Goal: Task Accomplishment & Management: Complete application form

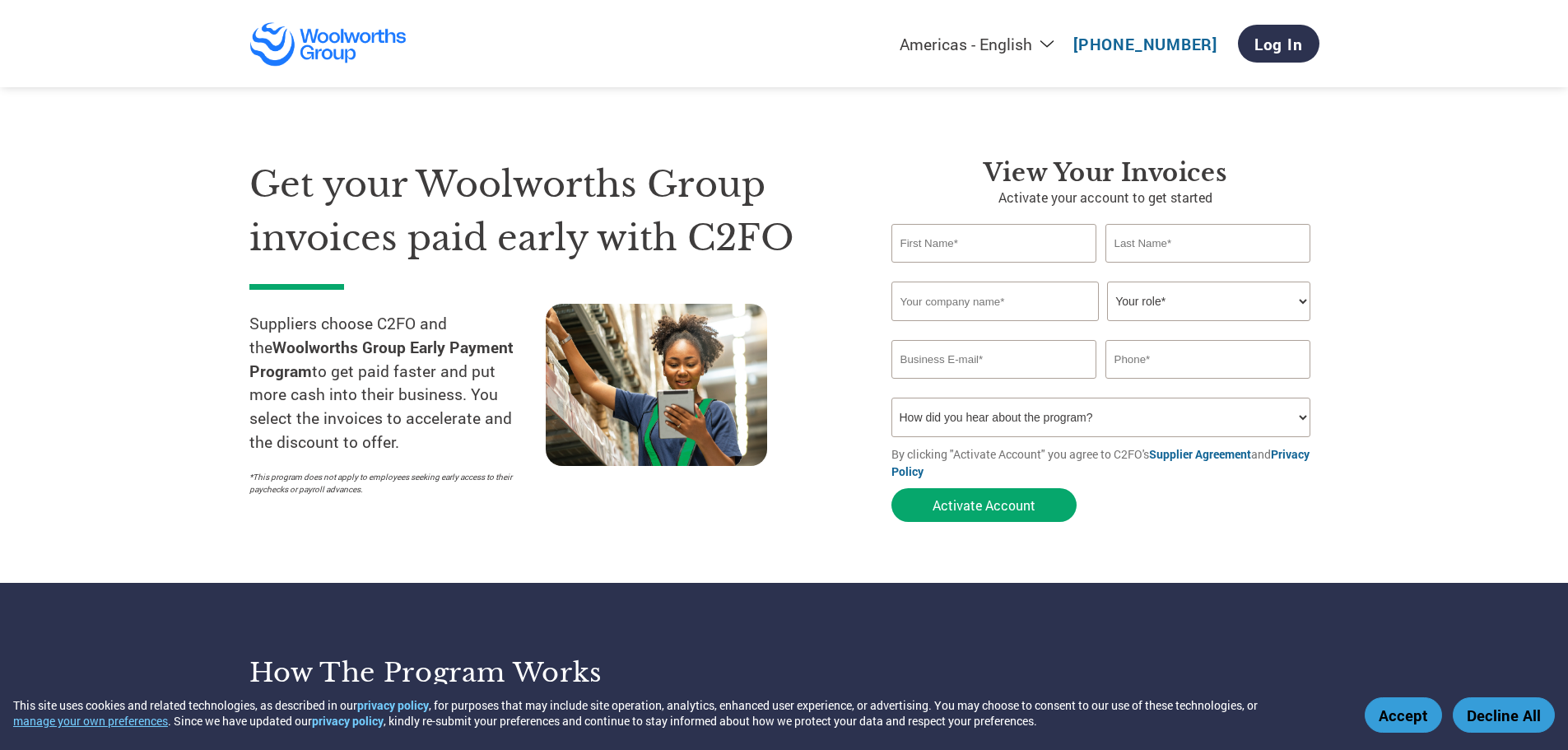
type input "[EMAIL_ADDRESS][DOMAIN_NAME]"
type input "0417 885 425"
click at [995, 226] on input "text" at bounding box center [995, 243] width 206 height 39
type input "[PERSON_NAME]"
type input "Kambouris"
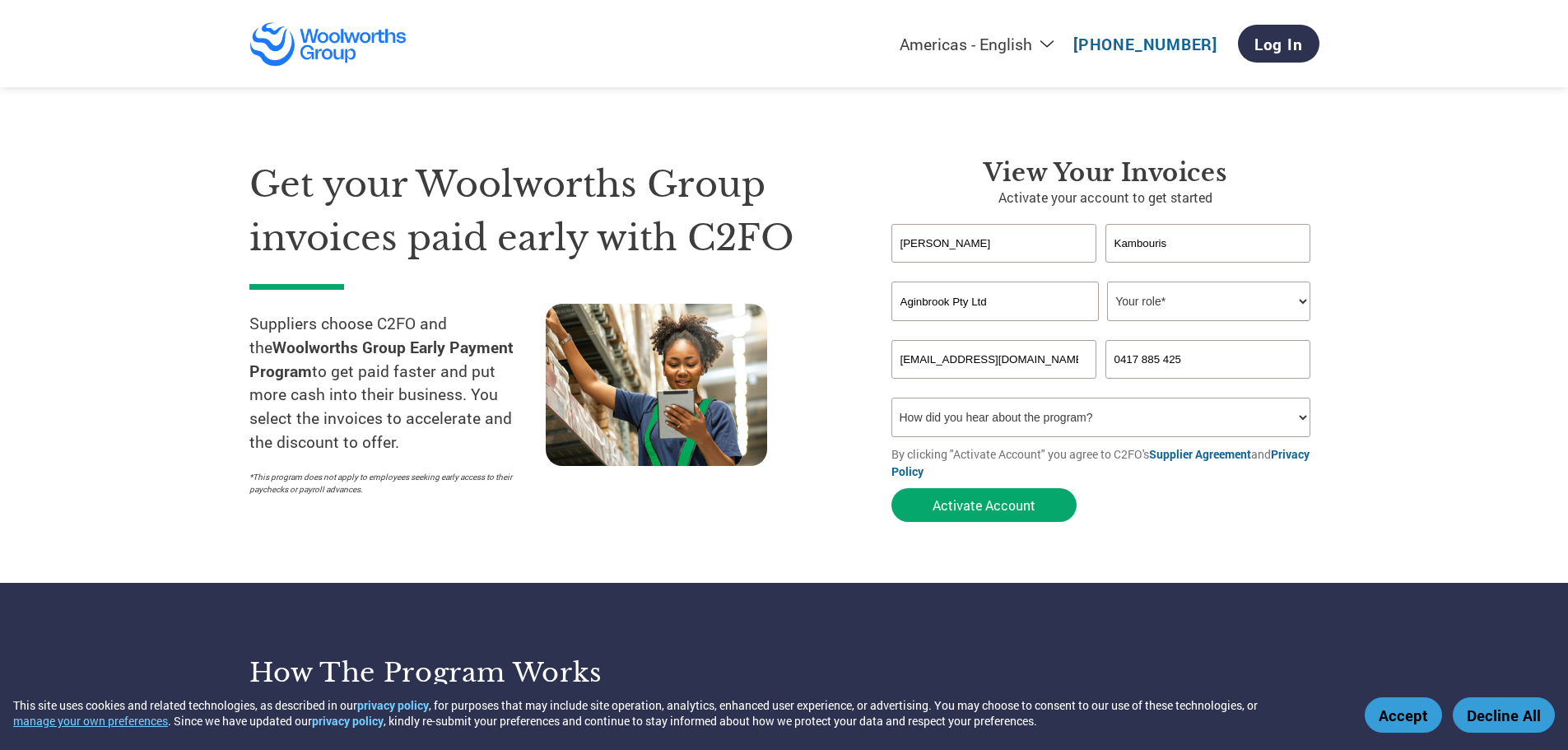
type input "Aginbrook Pty Ltd"
click at [1300, 295] on select "Your role* CFO Controller Credit Manager Finance Director Treasurer CEO Preside…" at bounding box center [1208, 301] width 203 height 40
select select "CEO"
click at [1107, 281] on select "Your role* CFO Controller Credit Manager Finance Director Treasurer CEO Preside…" at bounding box center [1208, 301] width 203 height 40
click at [953, 514] on button "Activate Account" at bounding box center [984, 505] width 186 height 33
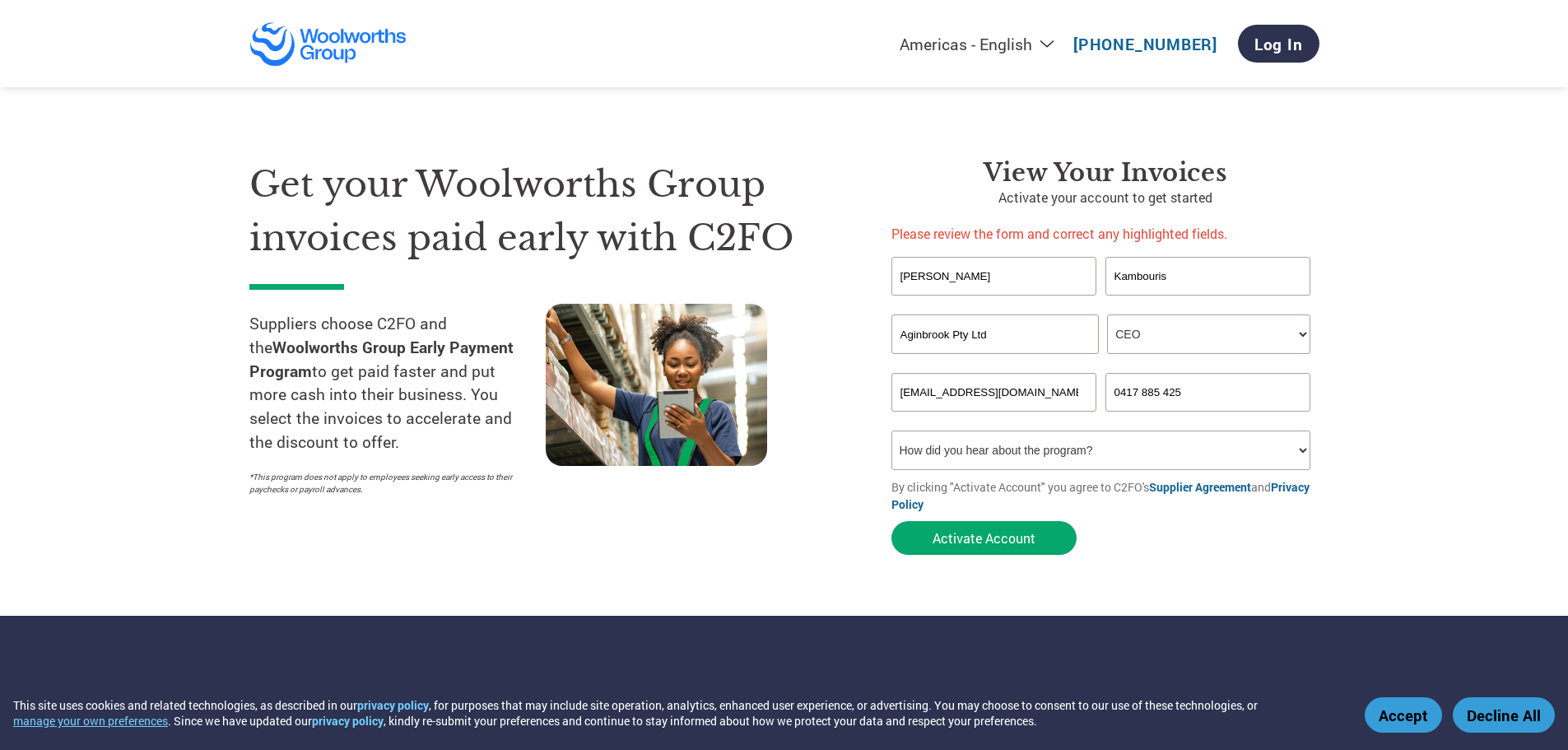
click at [1251, 450] on select "How did you hear about the program? Received a letter Email Social Media Online…" at bounding box center [1101, 450] width 419 height 40
select select "Email"
click at [892, 431] on select "How did you hear about the program? Received a letter Email Social Media Online…" at bounding box center [1101, 450] width 419 height 40
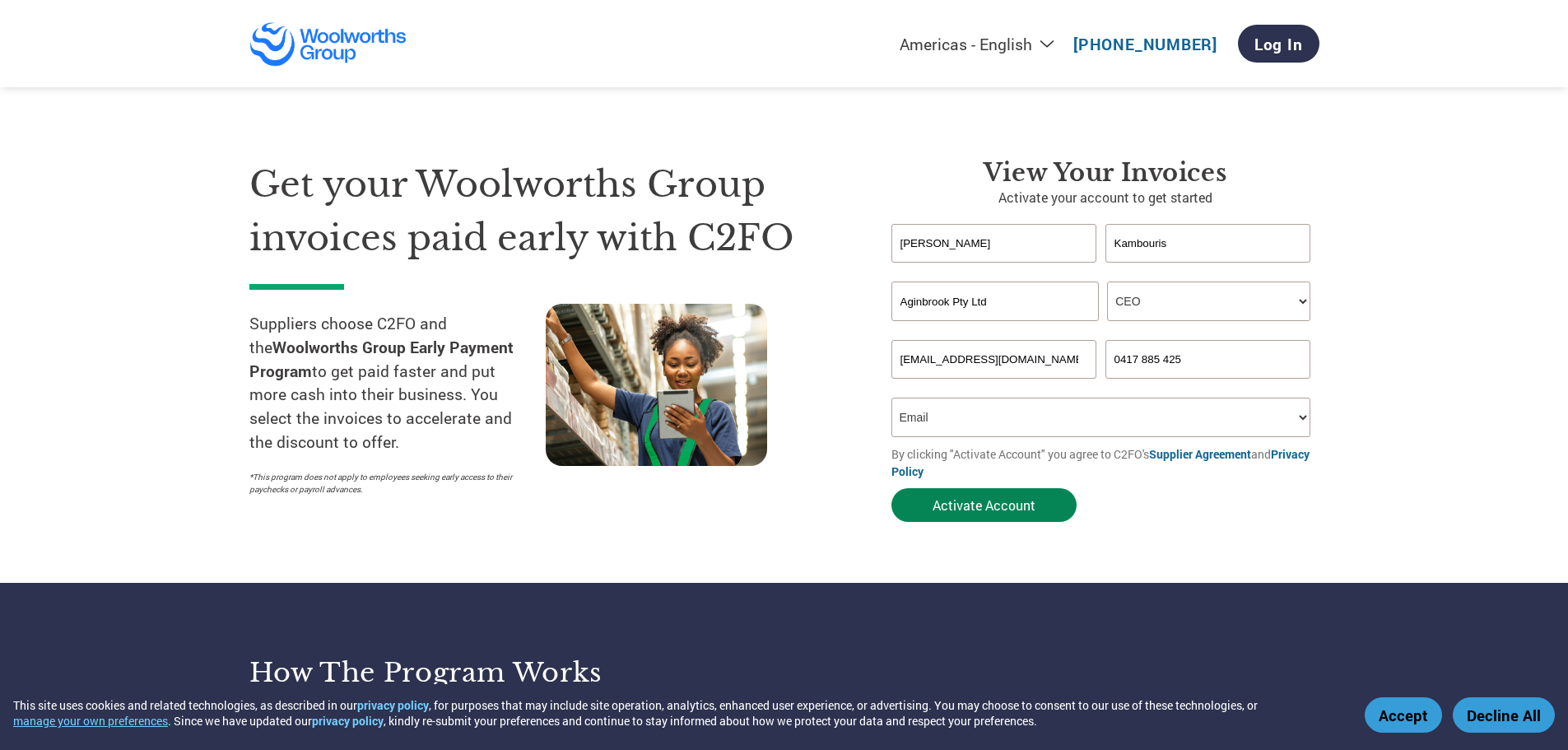
click at [972, 499] on button "Activate Account" at bounding box center [984, 505] width 186 height 33
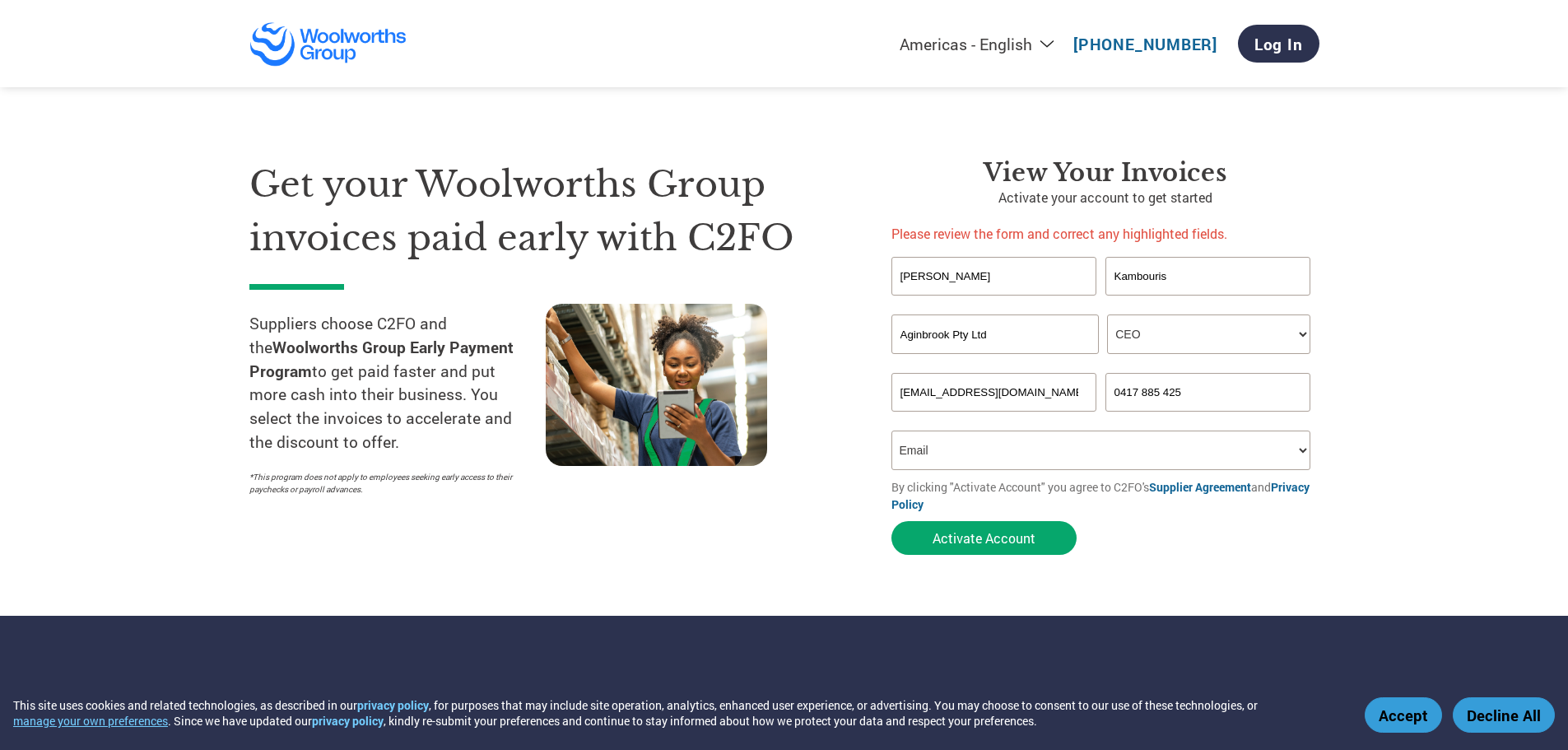
click at [975, 454] on select "How did you hear about the program? Received a letter Email Social Media Online…" at bounding box center [1101, 450] width 419 height 40
click at [892, 431] on select "How did you hear about the program? Received a letter Email Social Media Online…" at bounding box center [1101, 450] width 419 height 40
click at [990, 264] on input "[PERSON_NAME]" at bounding box center [995, 277] width 206 height 39
click at [995, 533] on button "Activate Account" at bounding box center [984, 538] width 186 height 33
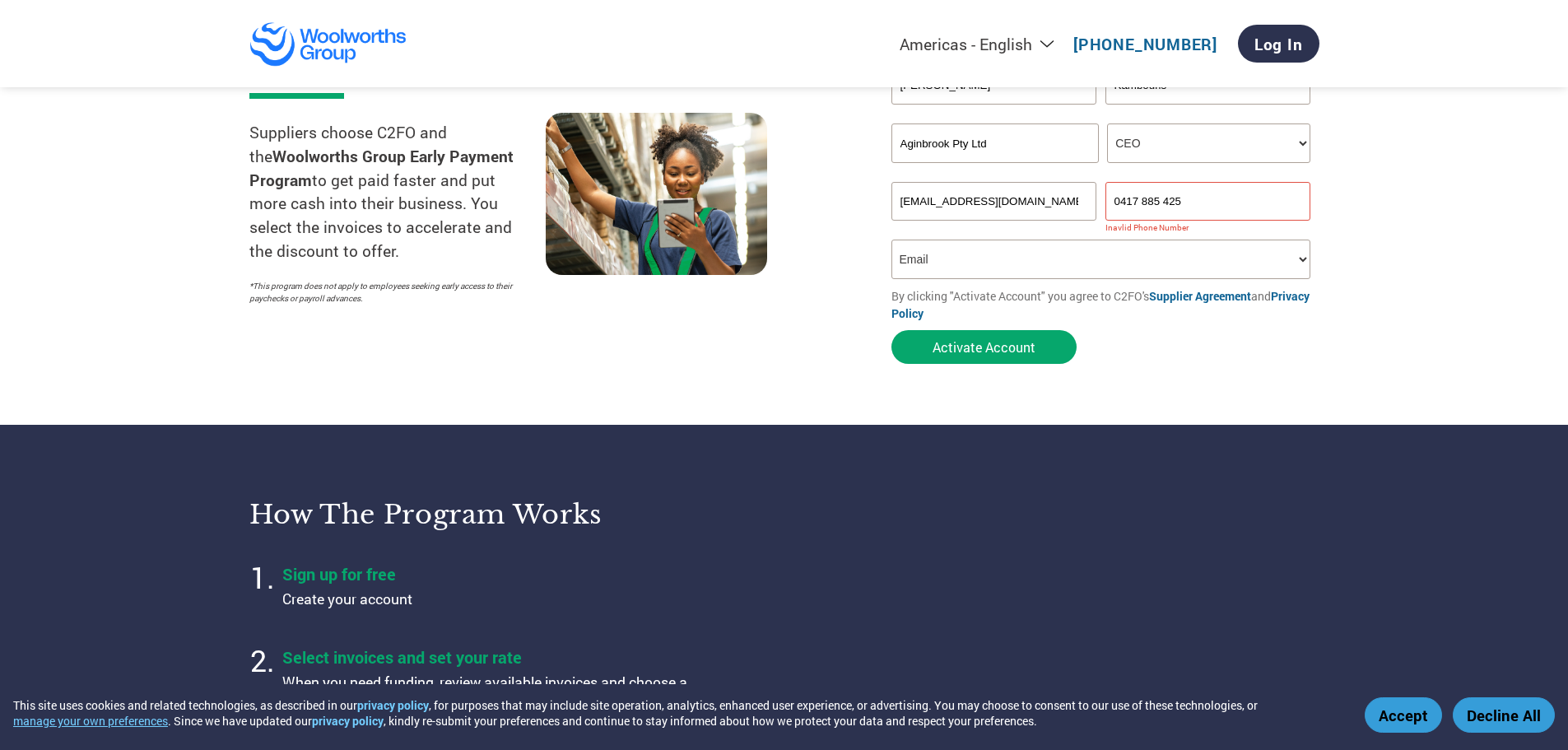
scroll to position [192, 0]
click at [1249, 200] on input "0417 885 425" at bounding box center [1208, 200] width 206 height 39
click at [1138, 198] on input "0417 885 425" at bounding box center [1208, 200] width 206 height 39
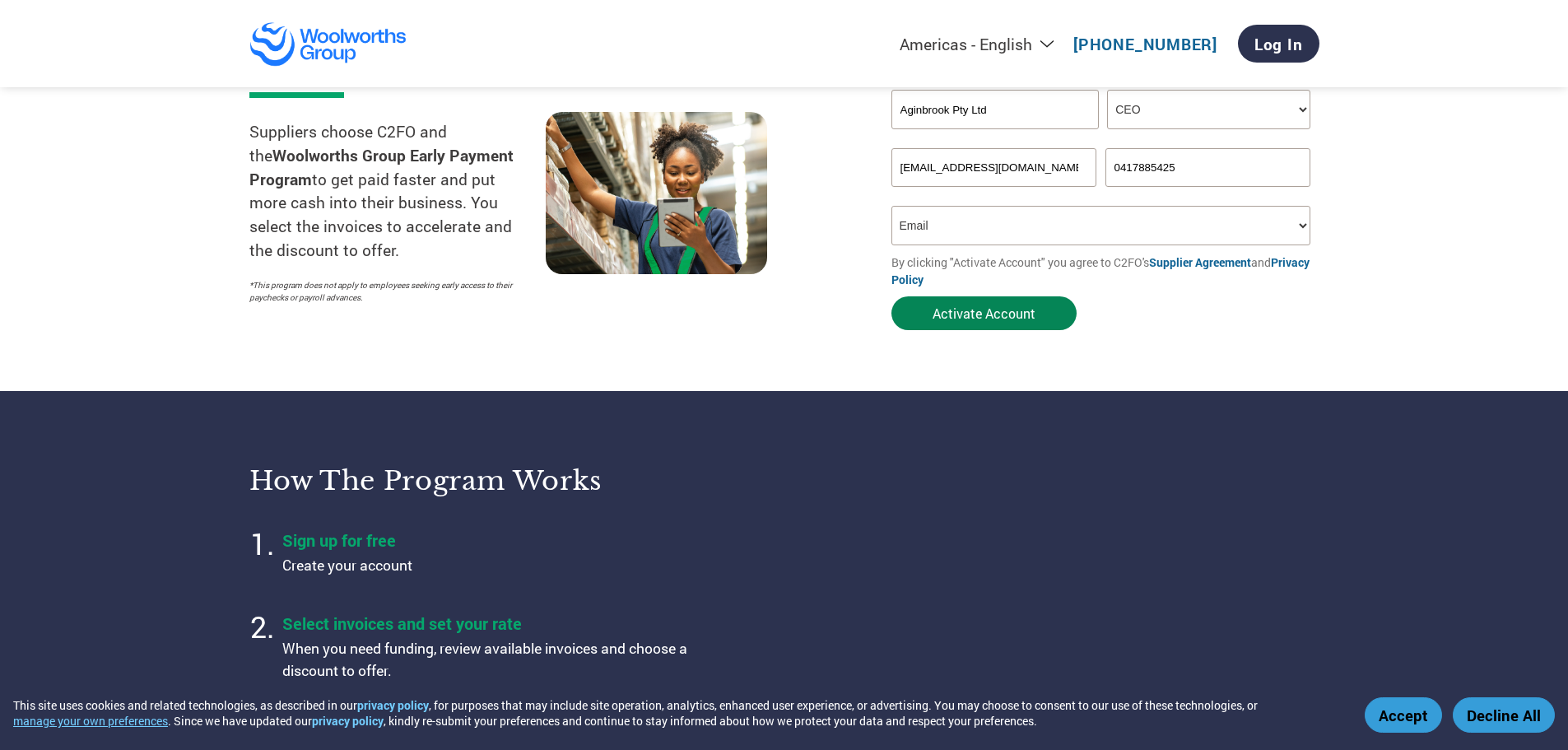
type input "0417885425"
click at [946, 311] on button "Activate Account" at bounding box center [984, 313] width 186 height 33
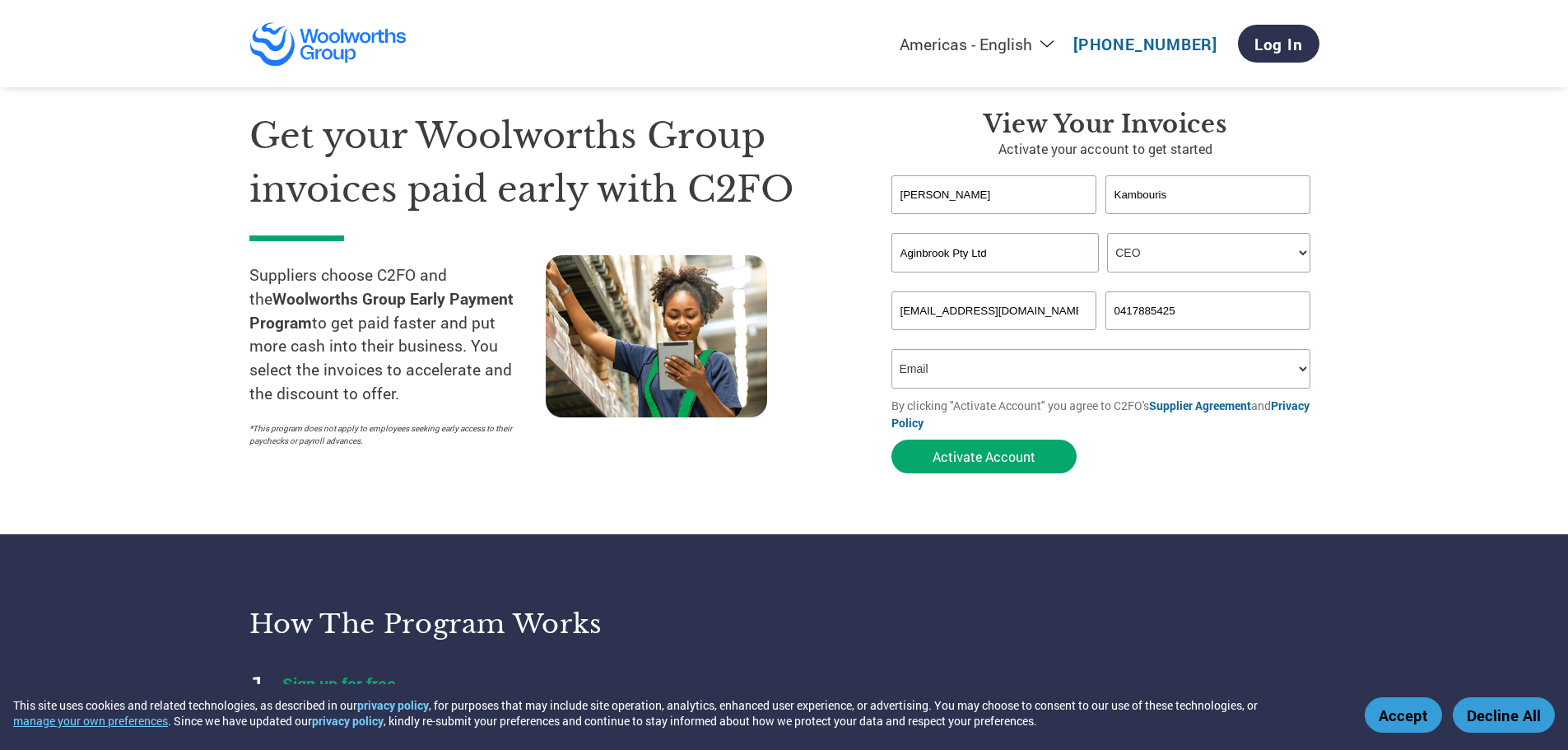
scroll to position [0, 0]
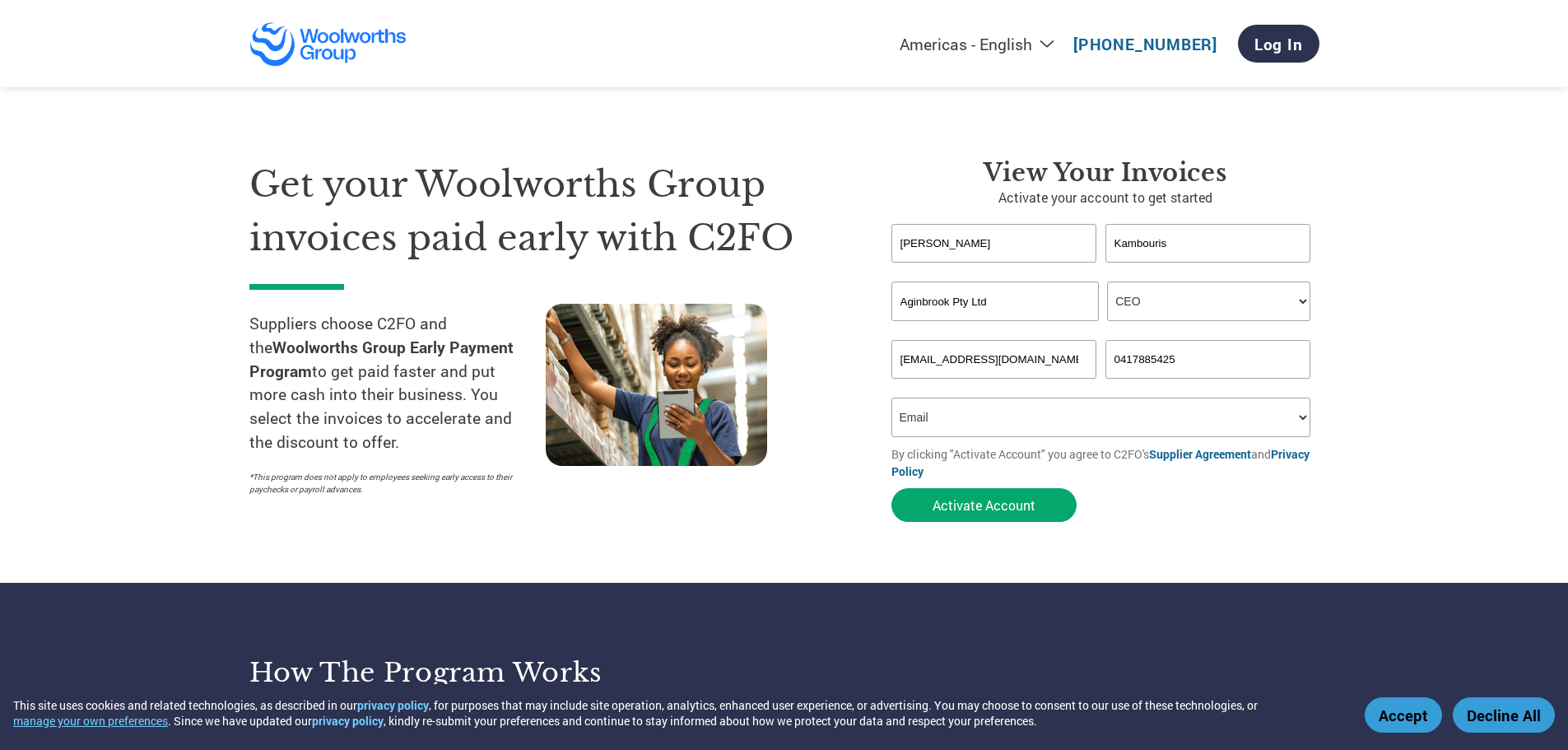
click at [1205, 354] on input "0417885425" at bounding box center [1208, 359] width 206 height 39
click at [1073, 399] on select "How did you hear about the program? Received a letter Email Social Media Online…" at bounding box center [1101, 417] width 419 height 40
click at [892, 397] on select "How did you hear about the program? Received a letter Email Social Media Online…" at bounding box center [1101, 417] width 419 height 40
click at [984, 506] on button "Activate Account" at bounding box center [984, 505] width 186 height 33
click at [945, 508] on button "Activate Account" at bounding box center [984, 505] width 186 height 33
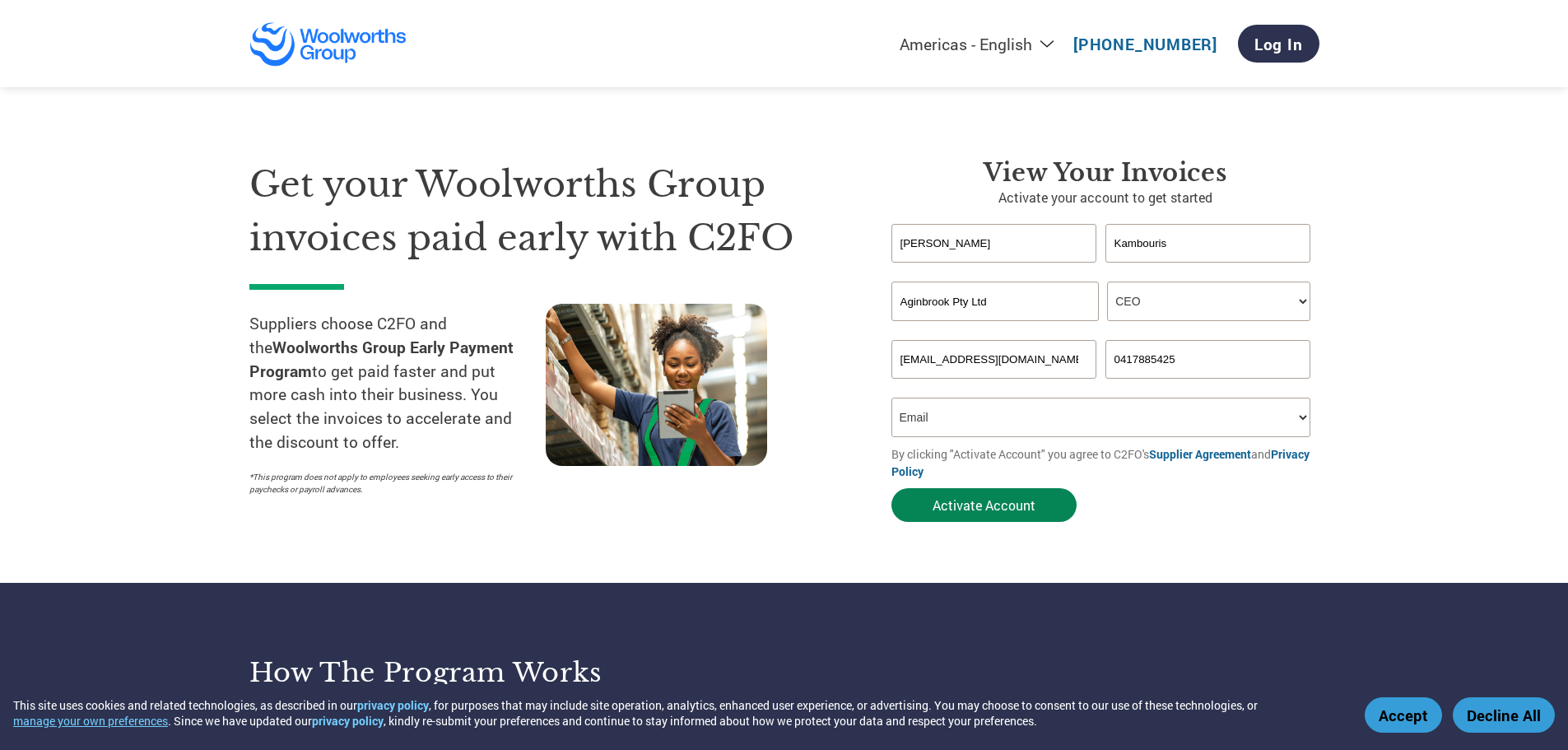
click at [961, 502] on button "Activate Account" at bounding box center [984, 505] width 186 height 33
click at [1275, 47] on link "Log In" at bounding box center [1279, 44] width 82 height 38
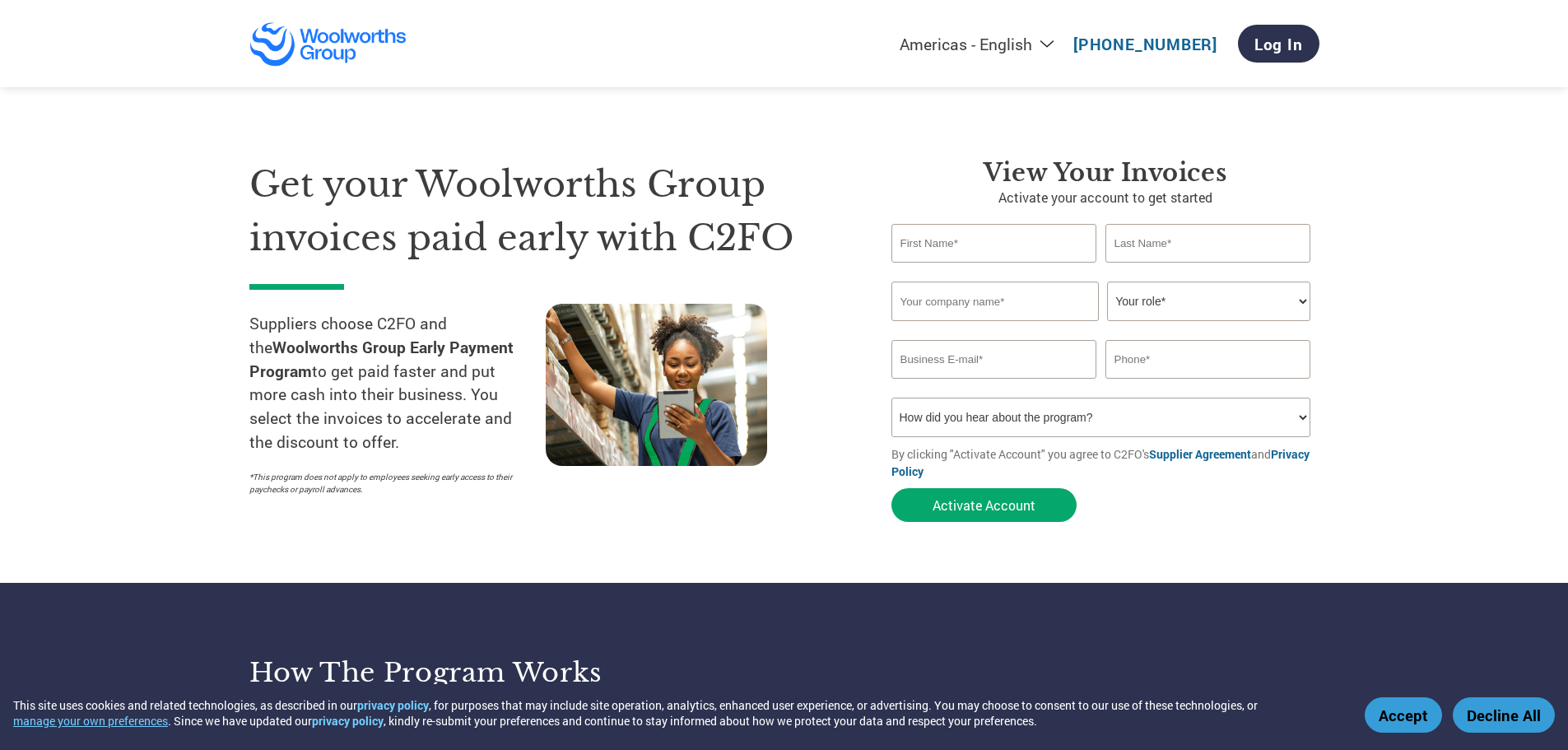
type input "[EMAIL_ADDRESS][DOMAIN_NAME]"
click at [941, 253] on input "text" at bounding box center [995, 243] width 206 height 39
click at [1136, 355] on input "0417 885 425" at bounding box center [1208, 359] width 206 height 39
type input "0417885425"
click at [1052, 252] on input "text" at bounding box center [995, 243] width 206 height 39
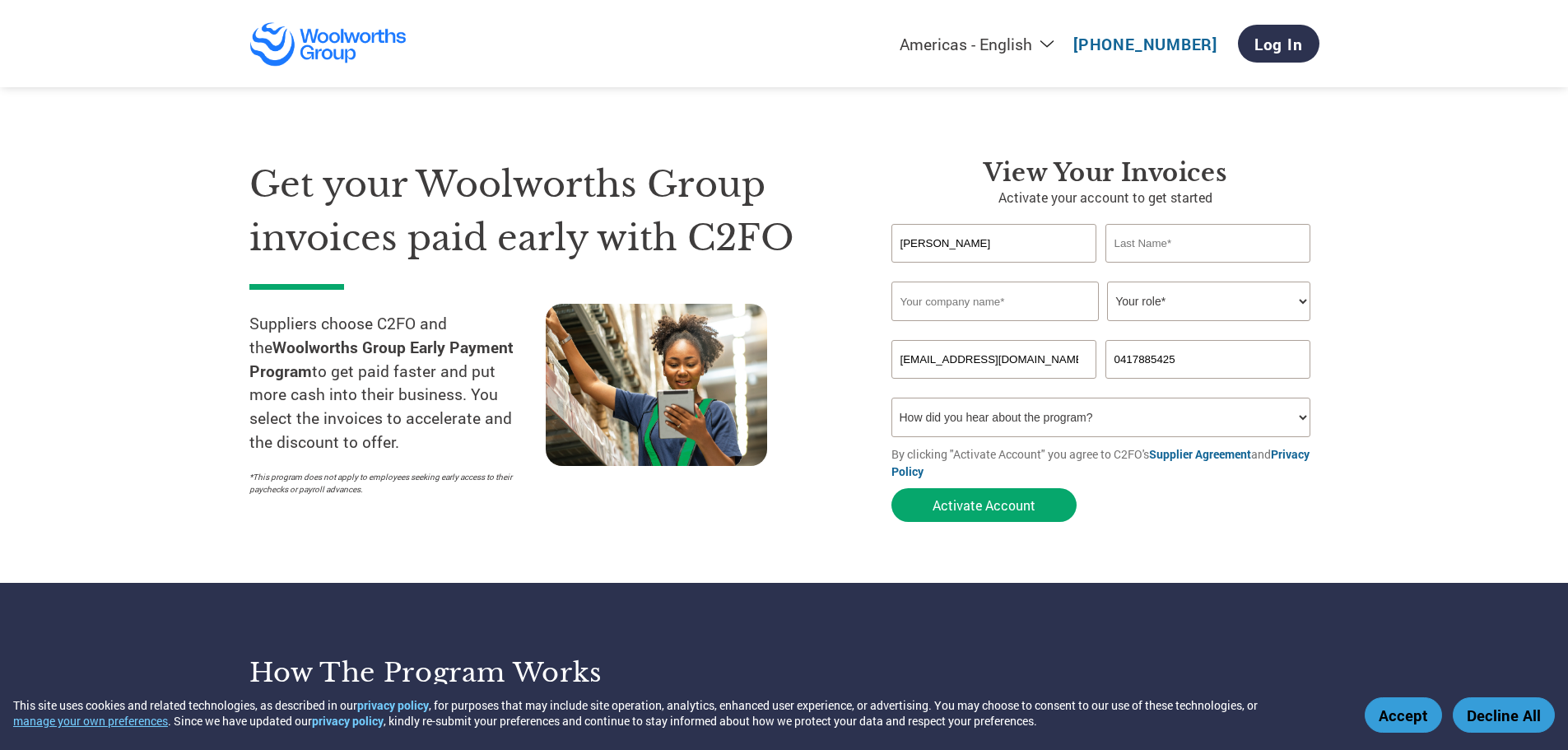
type input "[PERSON_NAME]"
type input "Kambouris"
type input "Aginbrook Pty Ltd"
click at [1290, 304] on select "Your role* CFO Controller Credit Manager Finance Director Treasurer CEO Preside…" at bounding box center [1208, 301] width 203 height 40
select select "OWNER_FOUNDER"
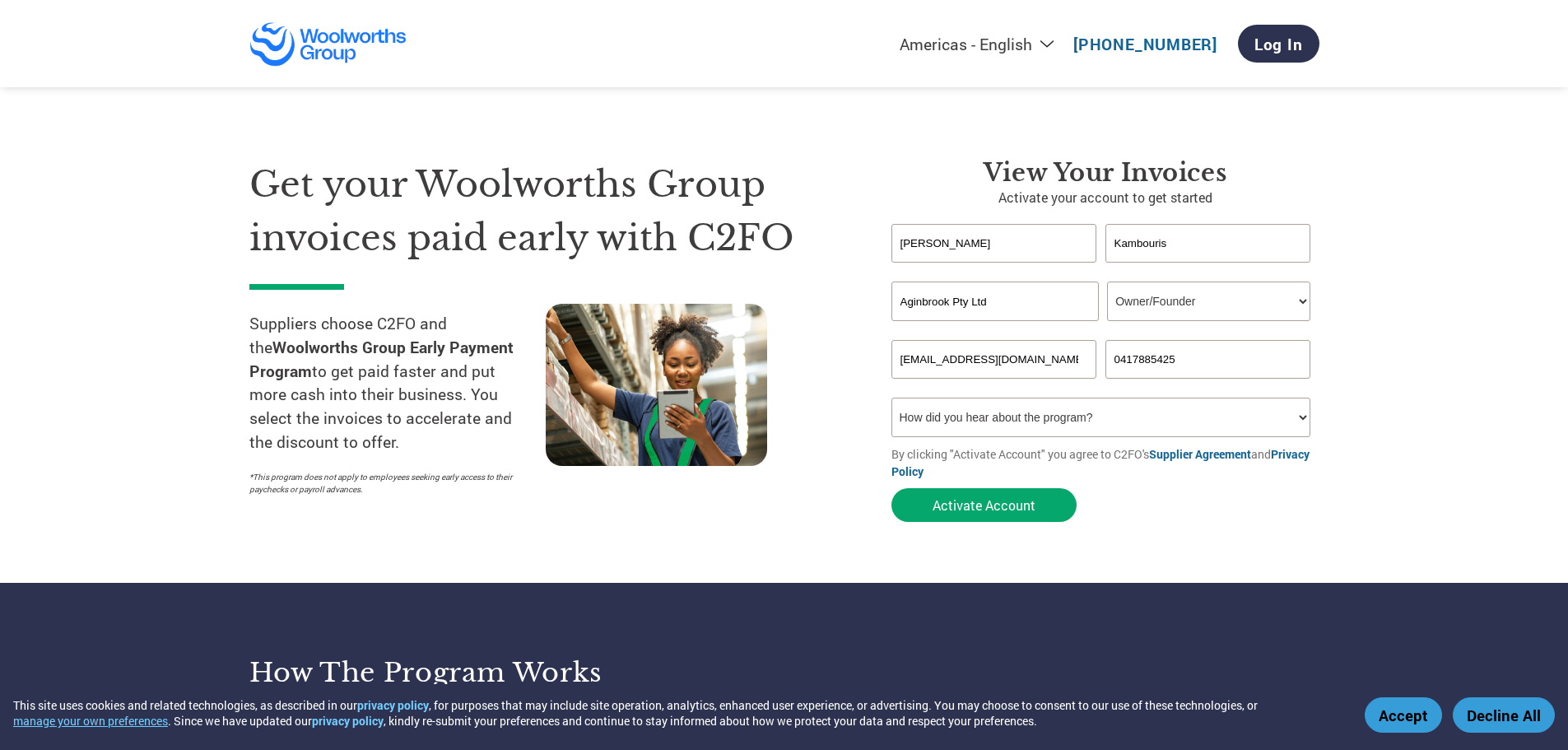
click at [1107, 281] on select "Your role* CFO Controller Credit Manager Finance Director Treasurer CEO Preside…" at bounding box center [1208, 301] width 203 height 40
click at [1027, 409] on select "How did you hear about the program? Received a letter Email Social Media Online…" at bounding box center [1101, 417] width 419 height 40
select select "Email"
click at [892, 397] on select "How did you hear about the program? Received a letter Email Social Media Online…" at bounding box center [1101, 417] width 419 height 40
click at [997, 507] on button "Activate Account" at bounding box center [984, 505] width 186 height 33
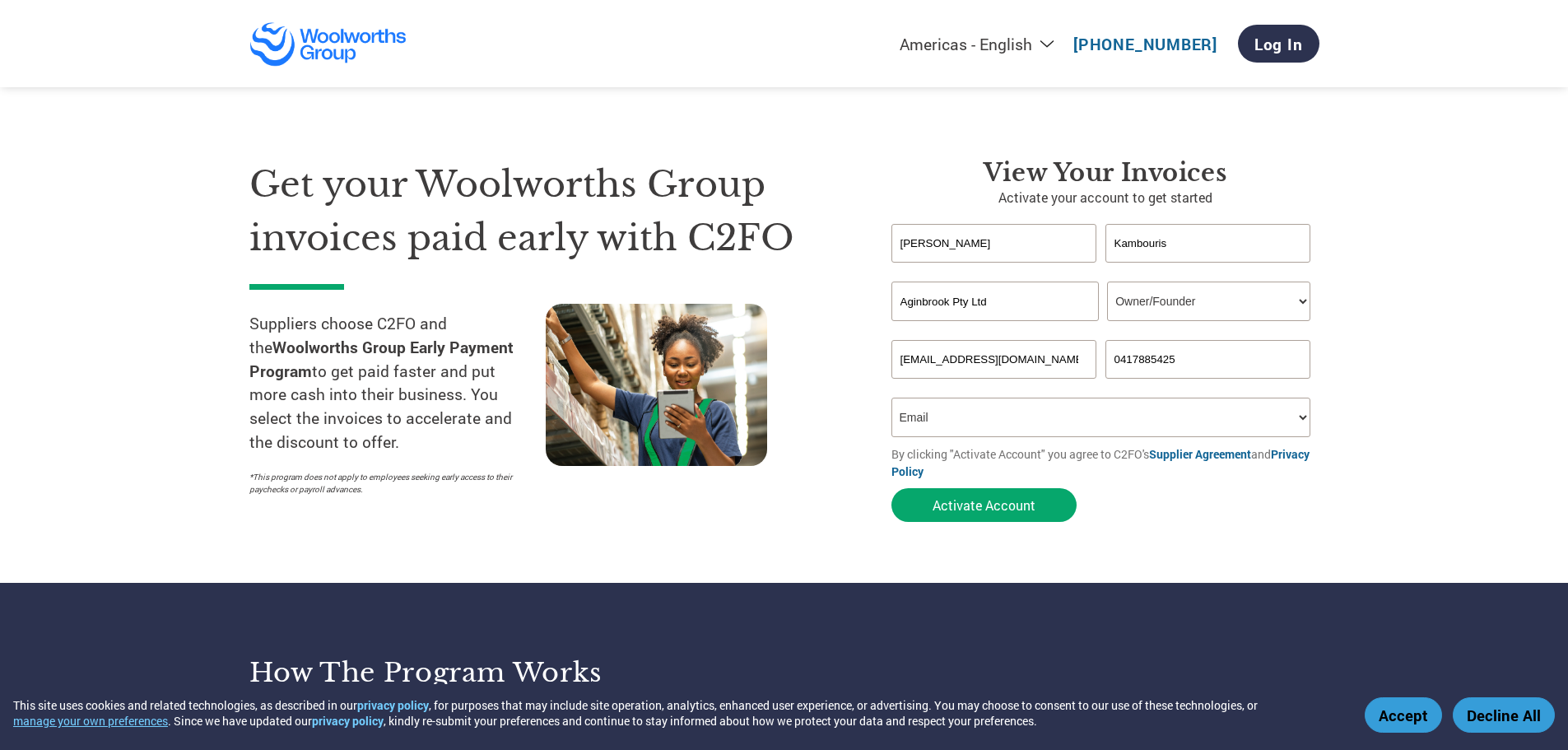
click at [1179, 457] on link "Supplier Agreement" at bounding box center [1200, 454] width 102 height 16
click at [915, 477] on link "Privacy Policy" at bounding box center [1100, 462] width 418 height 32
click at [1038, 504] on button "Activate Account" at bounding box center [984, 505] width 186 height 33
click at [974, 503] on button "Activate Account" at bounding box center [984, 505] width 186 height 33
